Goal: Information Seeking & Learning: Find contact information

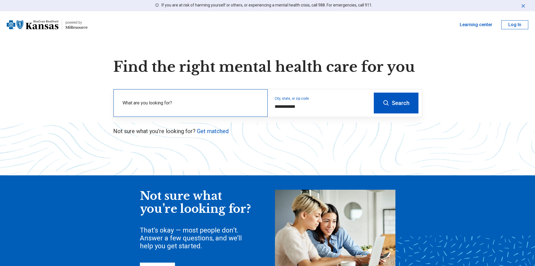
click at [231, 104] on label "What are you looking for?" at bounding box center [192, 102] width 139 height 7
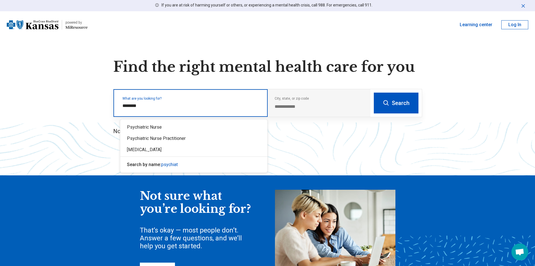
type input "*********"
click at [178, 149] on div "[MEDICAL_DATA]" at bounding box center [193, 149] width 147 height 11
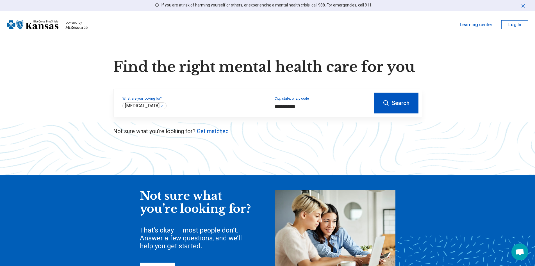
drag, startPoint x: 397, startPoint y: 103, endPoint x: 395, endPoint y: 109, distance: 6.1
click at [397, 103] on button "Search" at bounding box center [396, 102] width 45 height 21
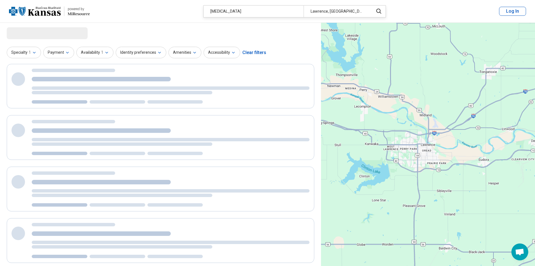
select select "***"
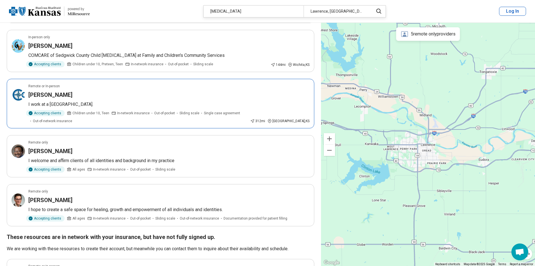
scroll to position [197, 0]
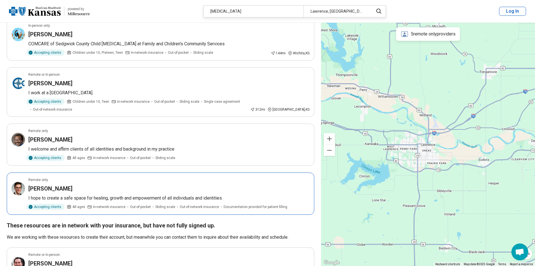
click at [244, 182] on article "Remote only David Masolak I hope to create a safe space for healing, growth and…" at bounding box center [161, 193] width 308 height 42
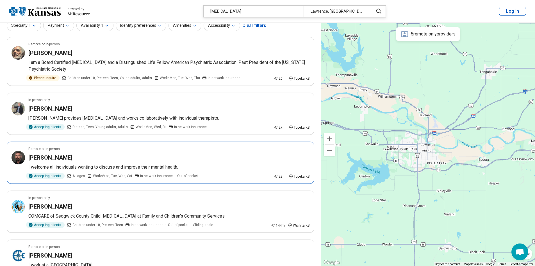
scroll to position [0, 0]
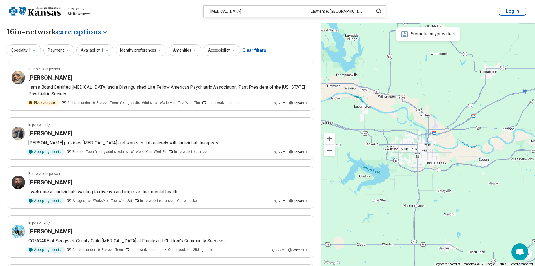
click at [239, 13] on div "[MEDICAL_DATA]" at bounding box center [254, 12] width 100 height 12
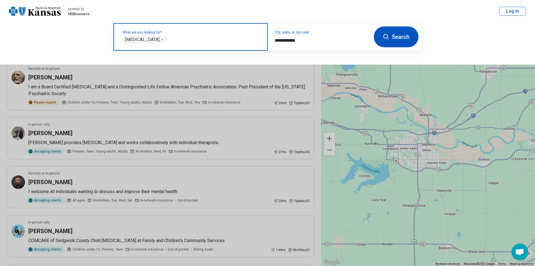
click at [161, 40] on icon "Remove" at bounding box center [162, 39] width 3 height 3
click at [180, 34] on label "What are you looking for?" at bounding box center [192, 32] width 139 height 3
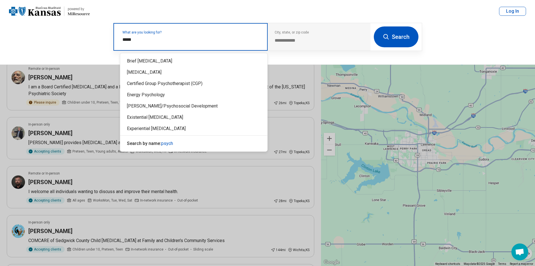
type input "******"
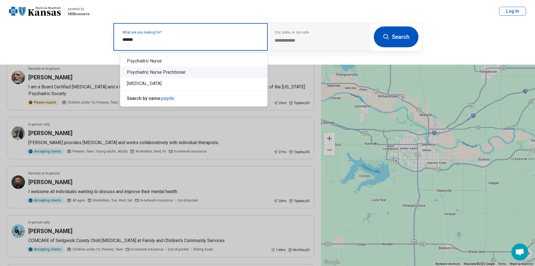
click at [181, 74] on div "Psychiatric Nurse Practitioner" at bounding box center [193, 72] width 147 height 11
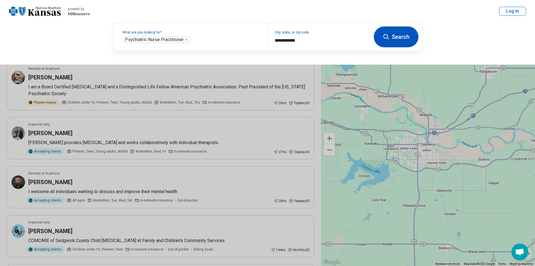
click at [395, 38] on button "Search" at bounding box center [396, 36] width 45 height 21
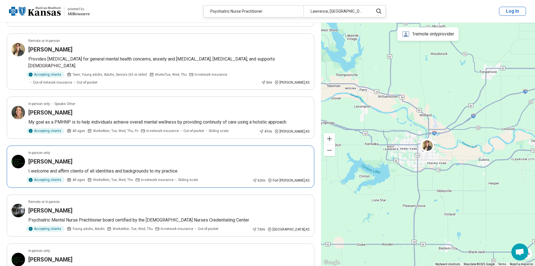
scroll to position [84, 0]
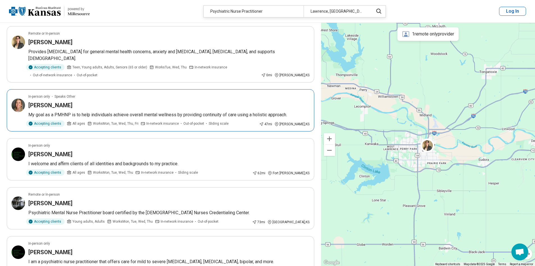
click at [121, 104] on div "Kristi Lickteig" at bounding box center [168, 105] width 281 height 8
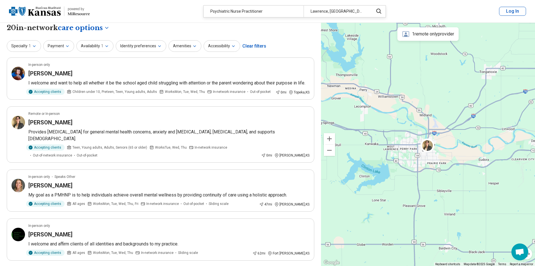
scroll to position [0, 0]
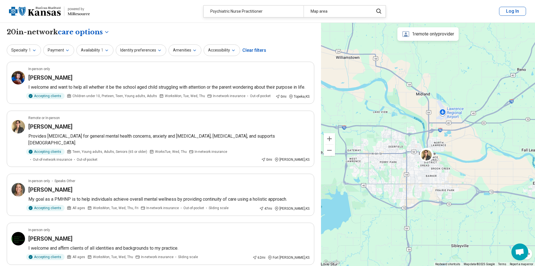
click at [474, 81] on div "2 2 2" at bounding box center [428, 144] width 214 height 243
click at [75, 13] on icon "Miresource logo" at bounding box center [79, 14] width 22 height 4
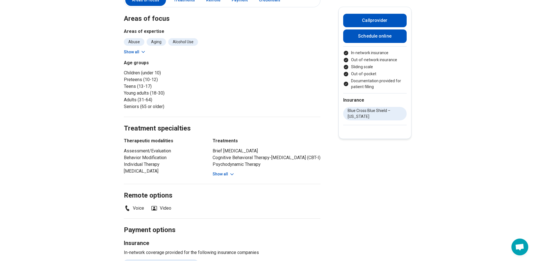
scroll to position [112, 0]
click at [225, 175] on button "Show all" at bounding box center [224, 174] width 22 height 6
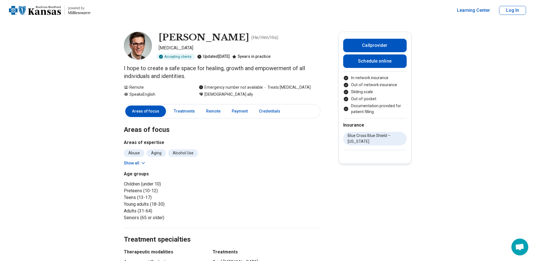
scroll to position [0, 0]
